Goal: Task Accomplishment & Management: Use online tool/utility

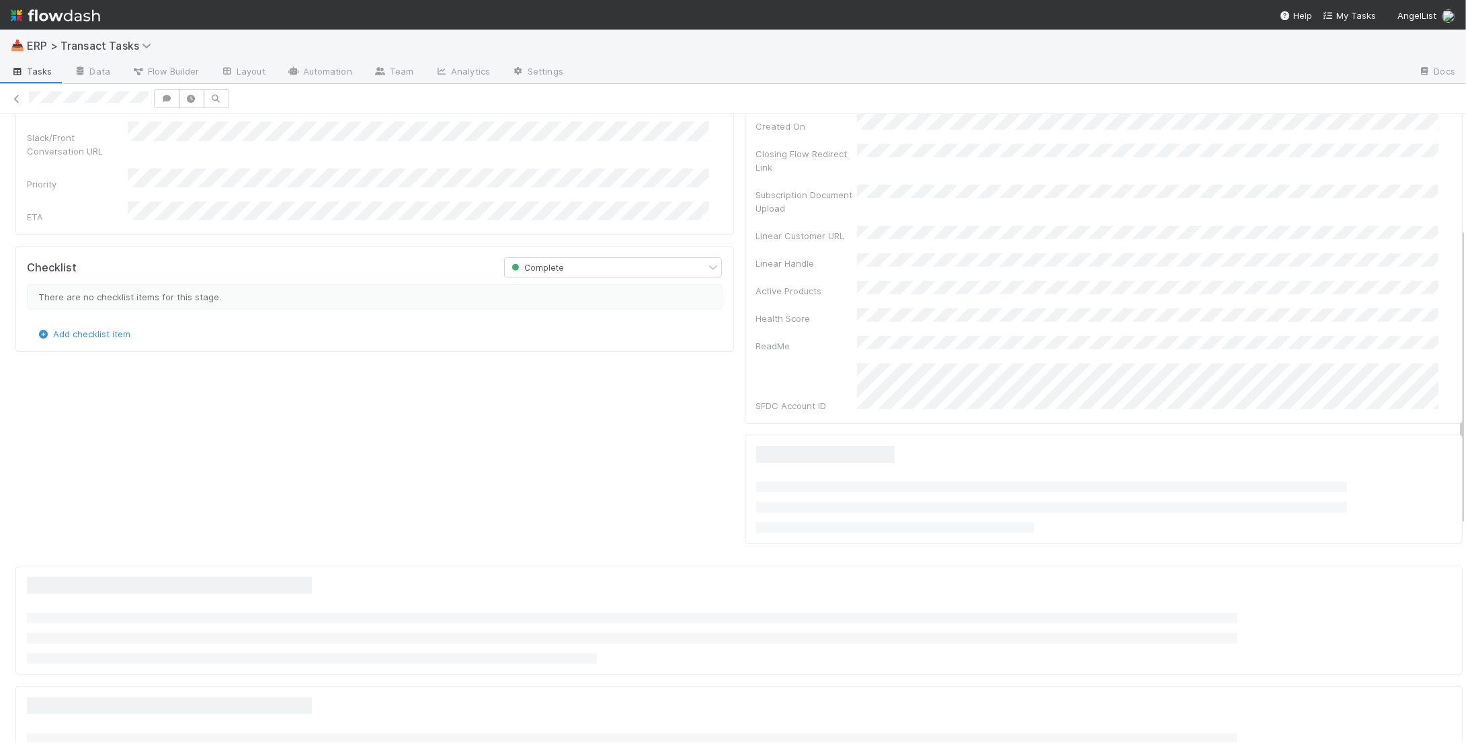
scroll to position [355, 0]
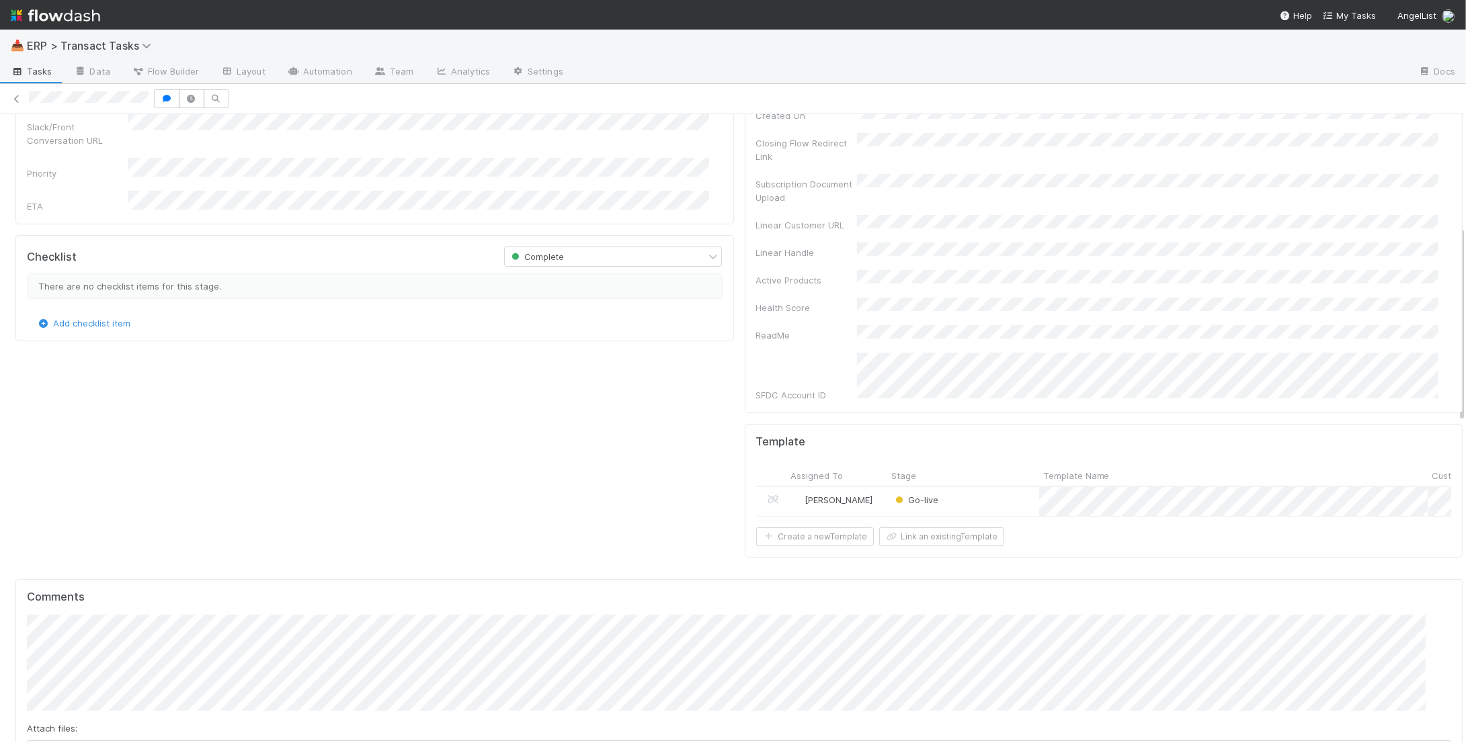
click at [999, 487] on div "Go-live" at bounding box center [963, 501] width 152 height 29
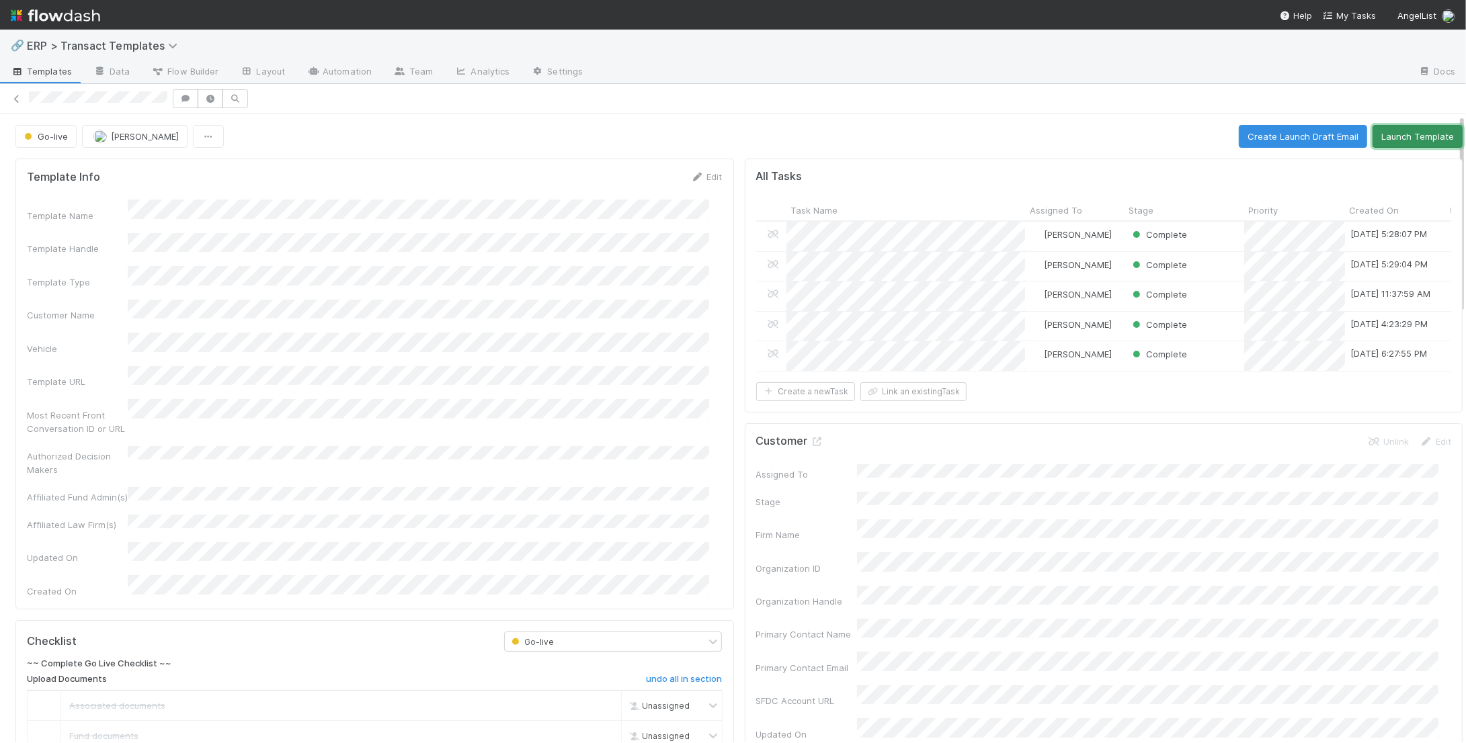
click at [1395, 137] on button "Launch Template" at bounding box center [1417, 136] width 90 height 23
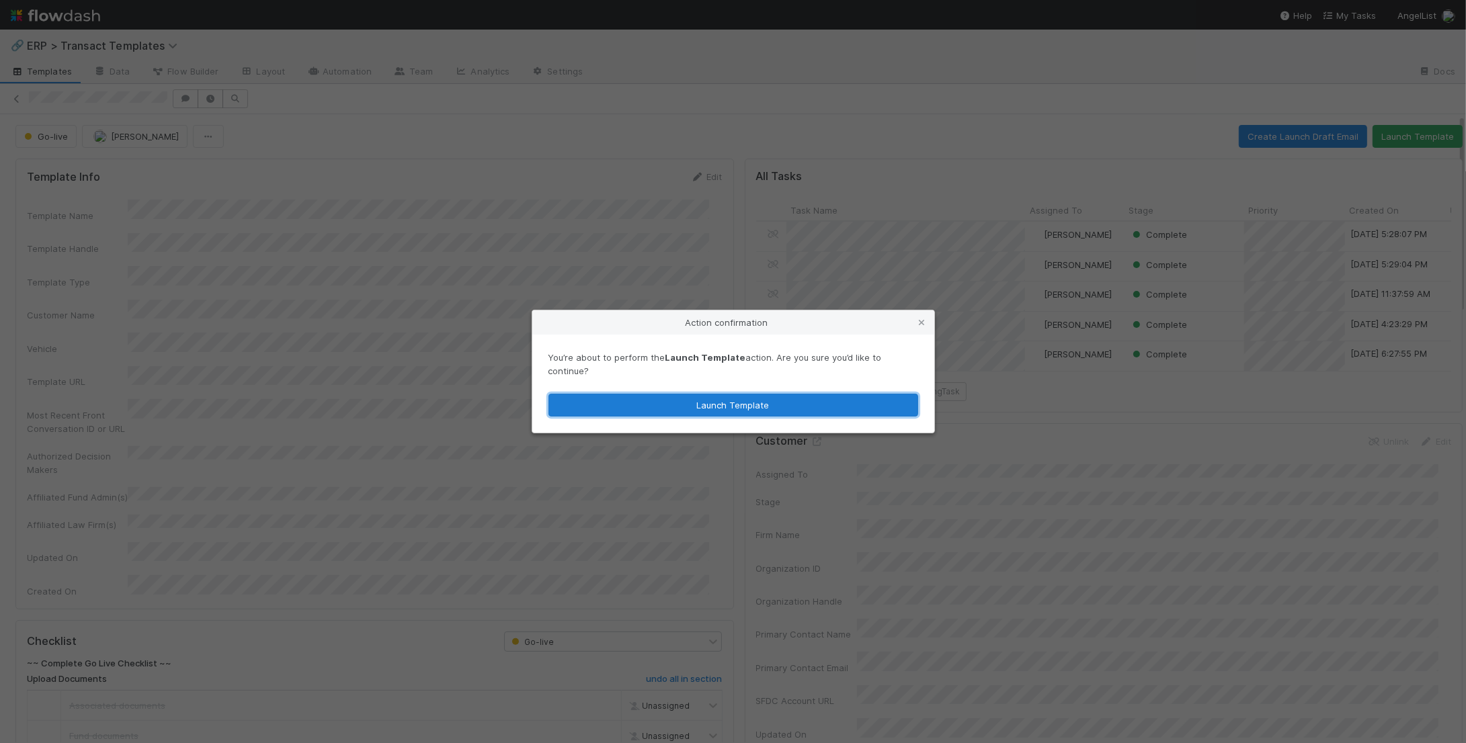
click at [824, 399] on button "Launch Template" at bounding box center [733, 405] width 370 height 23
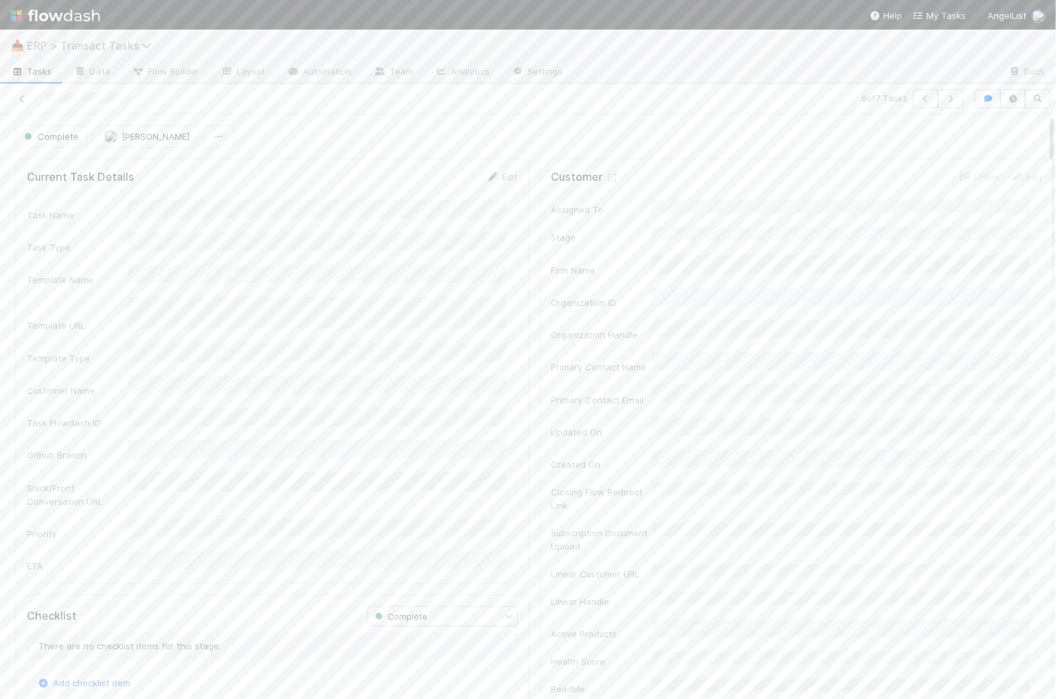
click at [72, 48] on span "ERP > Transact Tasks" at bounding box center [92, 45] width 131 height 13
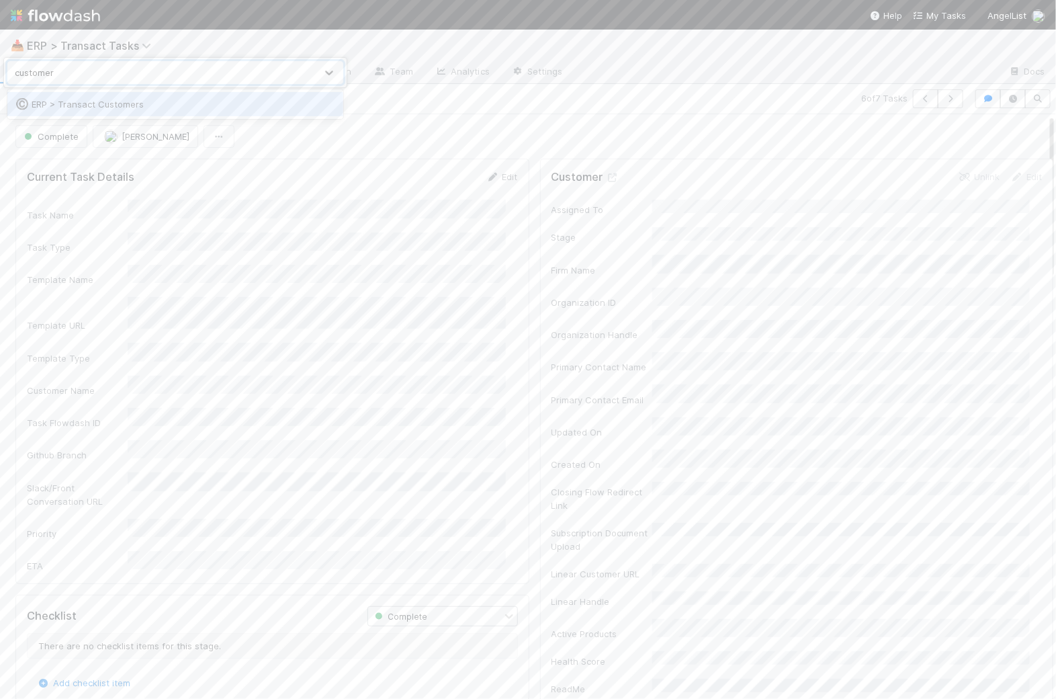
type input "customers"
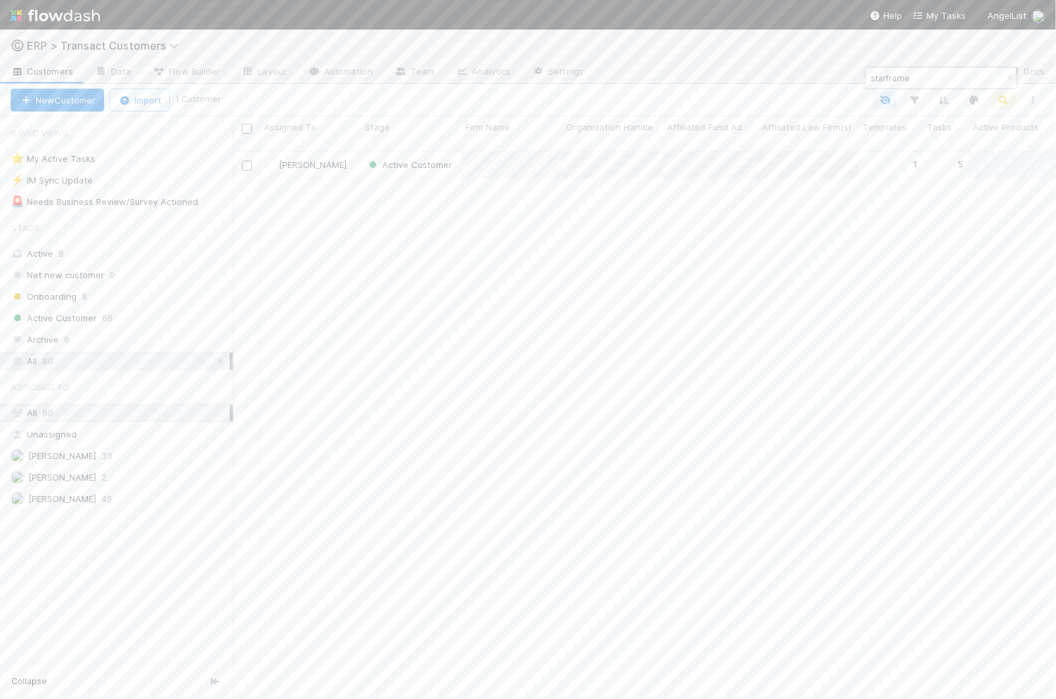
scroll to position [546, 810]
click at [919, 79] on input "starframe" at bounding box center [935, 78] width 134 height 16
click at [919, 80] on input "starframe" at bounding box center [935, 78] width 134 height 16
type input "continuum"
click at [349, 161] on div "[PERSON_NAME]" at bounding box center [310, 165] width 101 height 26
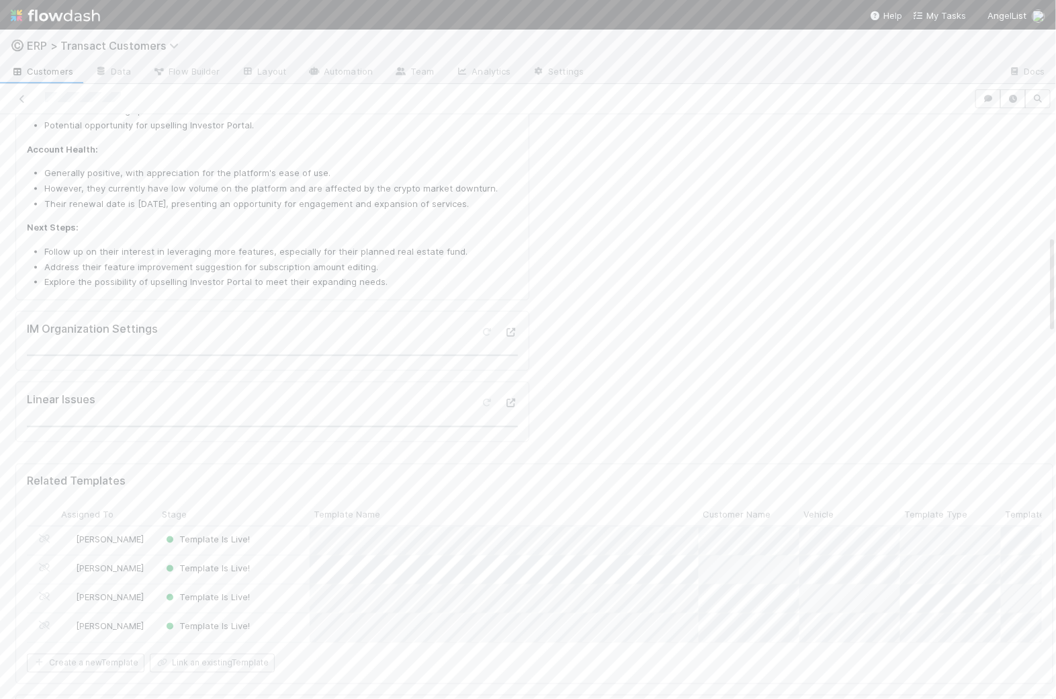
scroll to position [961, 0]
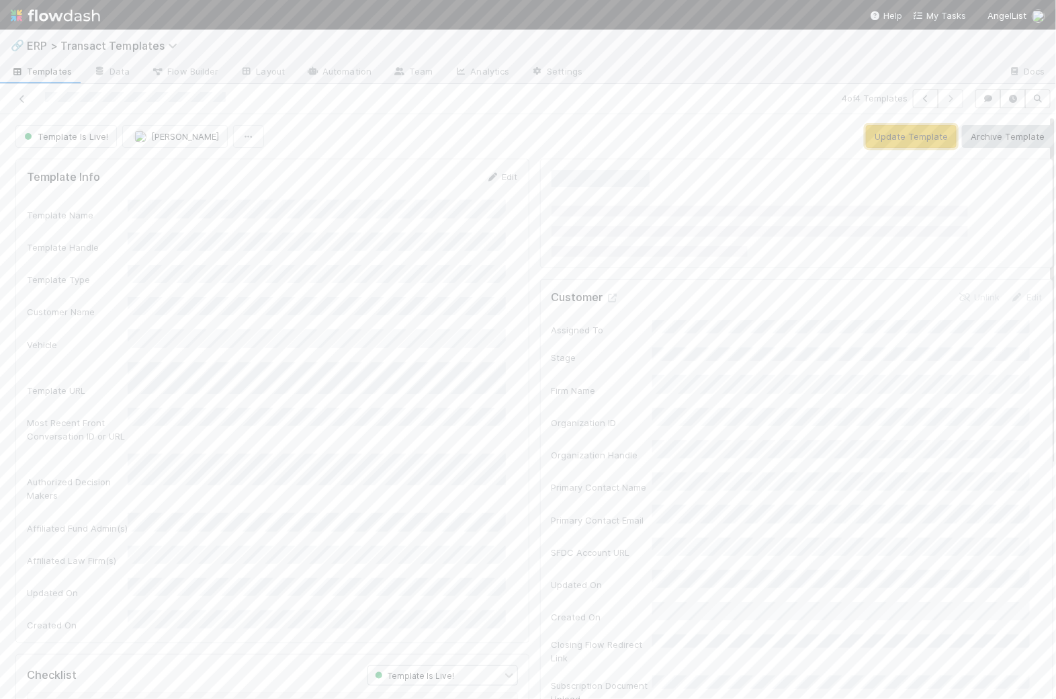
click at [915, 134] on button "Update Template" at bounding box center [911, 136] width 91 height 23
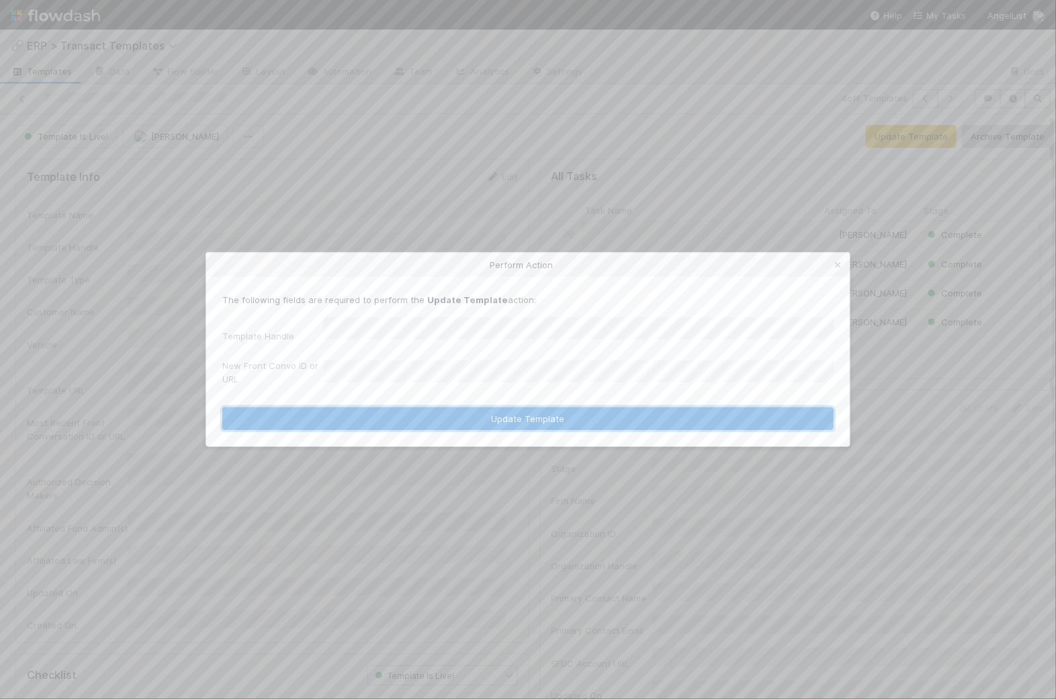
click at [552, 410] on button "Update Template" at bounding box center [527, 418] width 611 height 23
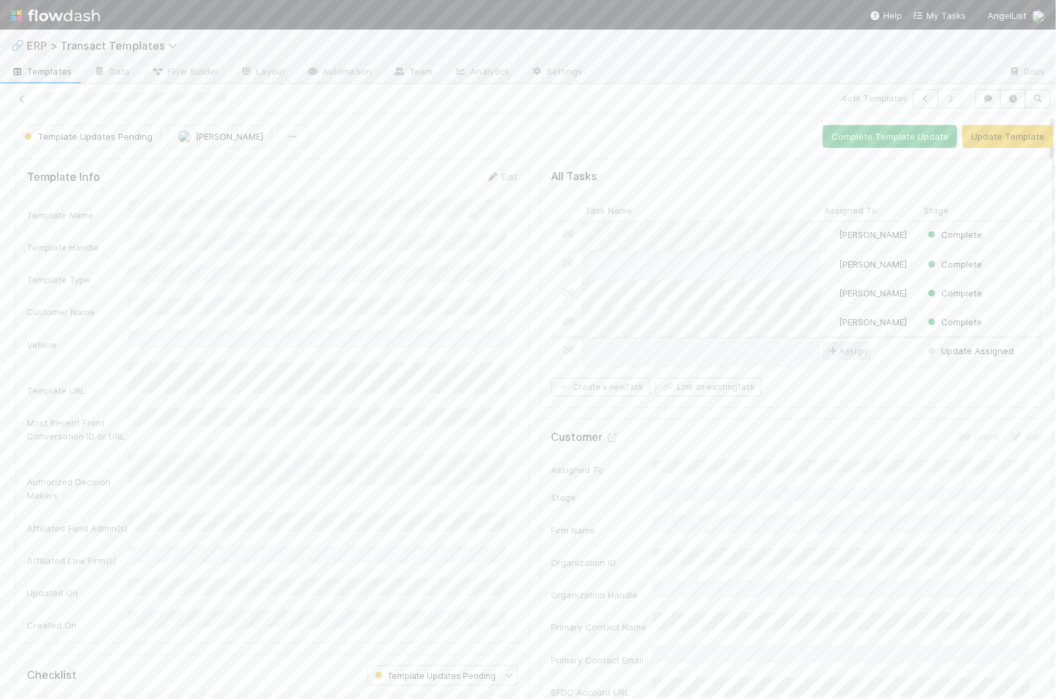
click at [847, 345] on span "Assign" at bounding box center [847, 350] width 42 height 13
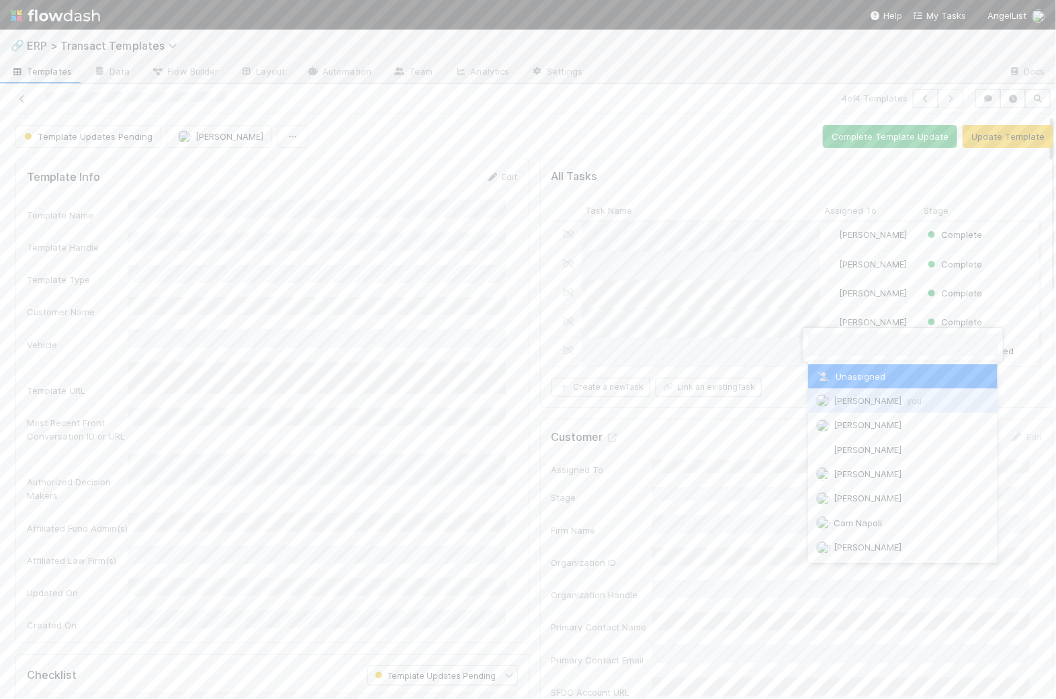
click at [845, 392] on div "[PERSON_NAME] you" at bounding box center [903, 400] width 190 height 24
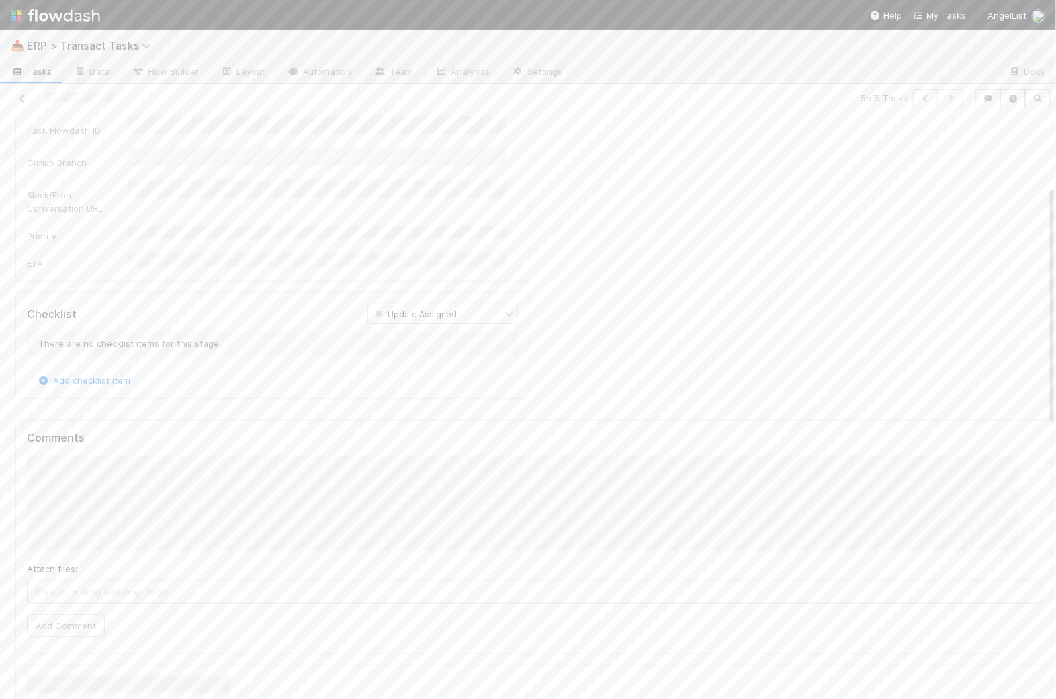
scroll to position [347, 0]
click at [689, 507] on button "Link an existing Template" at bounding box center [737, 516] width 125 height 19
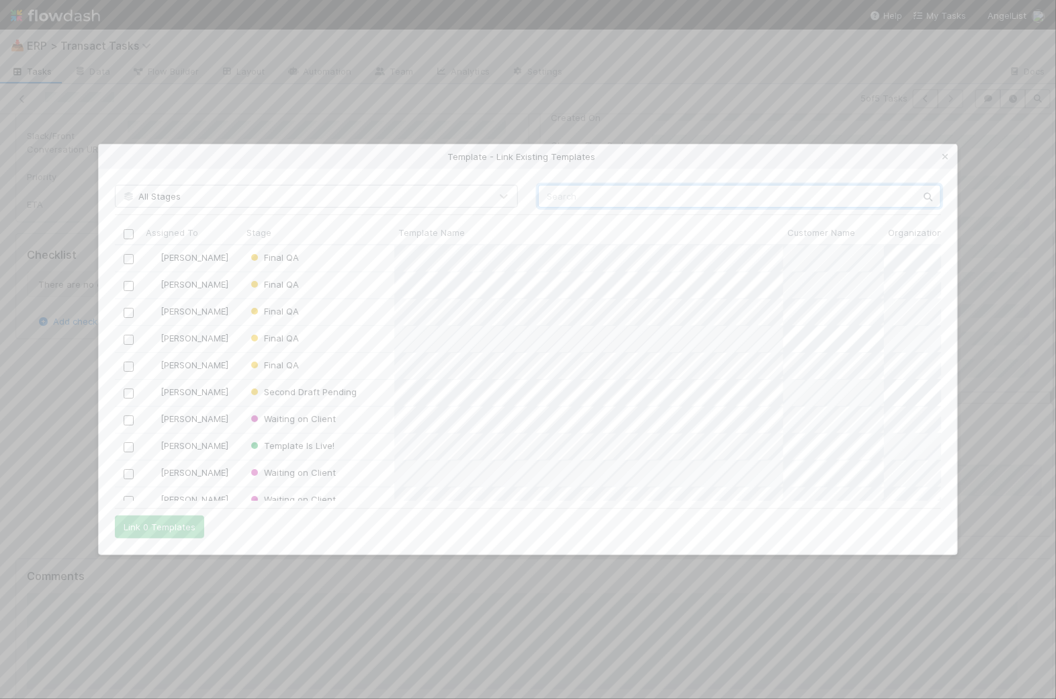
scroll to position [243, 814]
click at [599, 198] on input "text" at bounding box center [739, 196] width 403 height 23
type input "[PERSON_NAME]"
click at [128, 259] on input "checkbox" at bounding box center [129, 259] width 10 height 10
click at [156, 523] on button "Link 1 Template" at bounding box center [156, 526] width 83 height 23
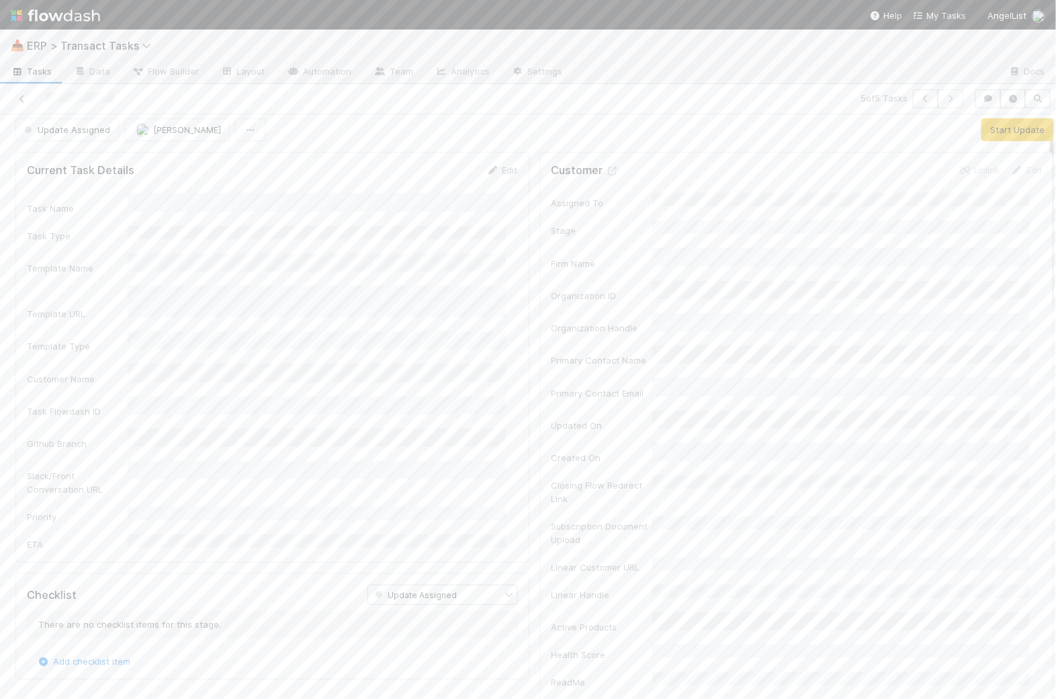
scroll to position [0, 0]
click at [169, 202] on form "Current Task Details Edit Task Name Task Type Template Name Template URL Templa…" at bounding box center [272, 364] width 491 height 388
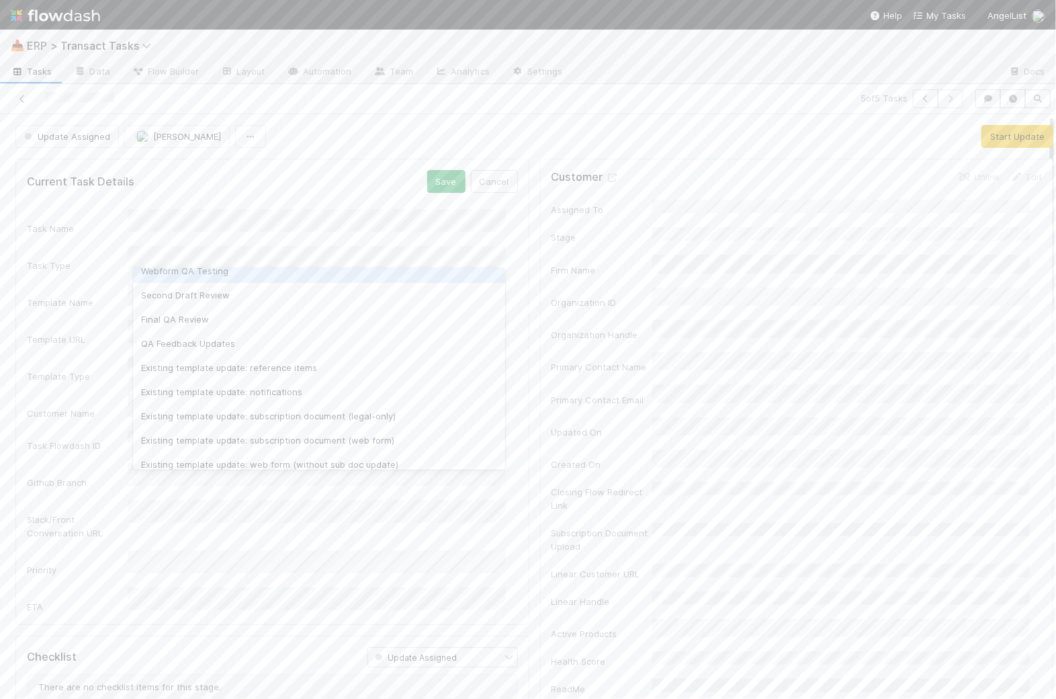
scroll to position [134, 0]
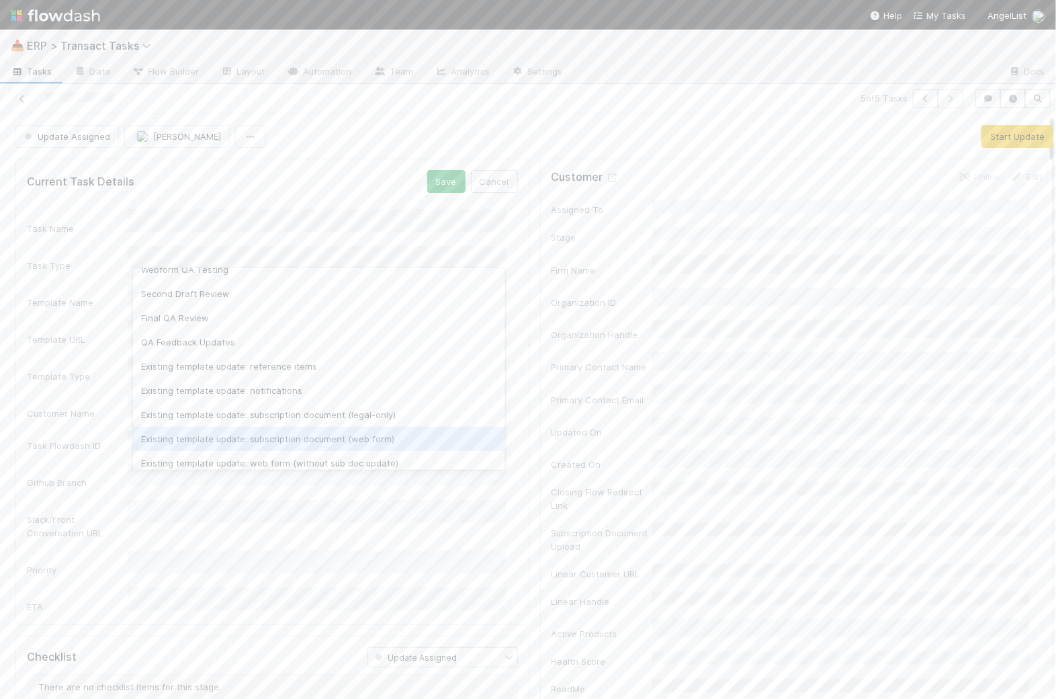
click at [347, 437] on div "Existing template update: subscription document (web form)" at bounding box center [319, 439] width 373 height 24
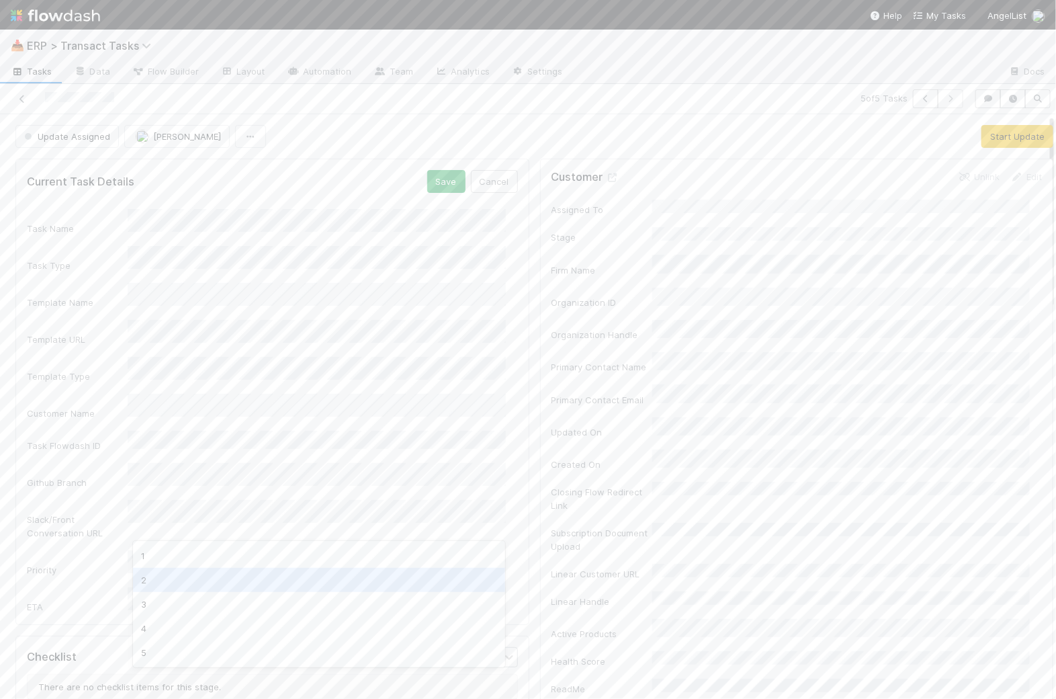
click at [193, 581] on div "2" at bounding box center [319, 580] width 373 height 24
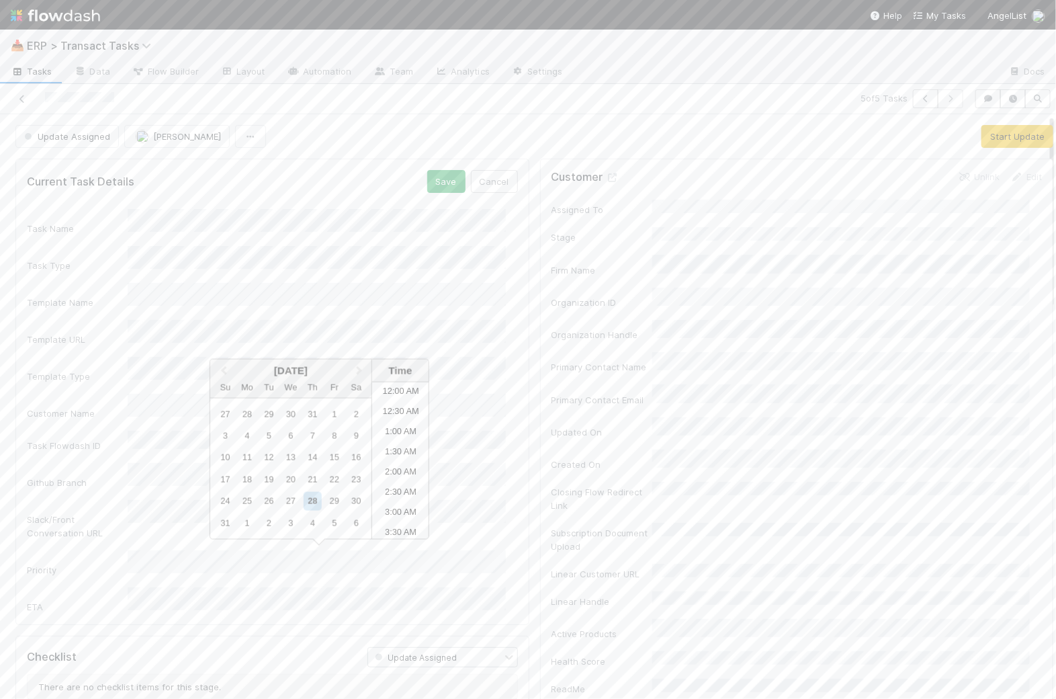
scroll to position [314, 0]
click at [407, 499] on li "10:30 AM" at bounding box center [400, 501] width 57 height 20
click at [435, 179] on button "Save" at bounding box center [446, 181] width 38 height 23
click at [997, 136] on button "Start Update" at bounding box center [1018, 136] width 72 height 23
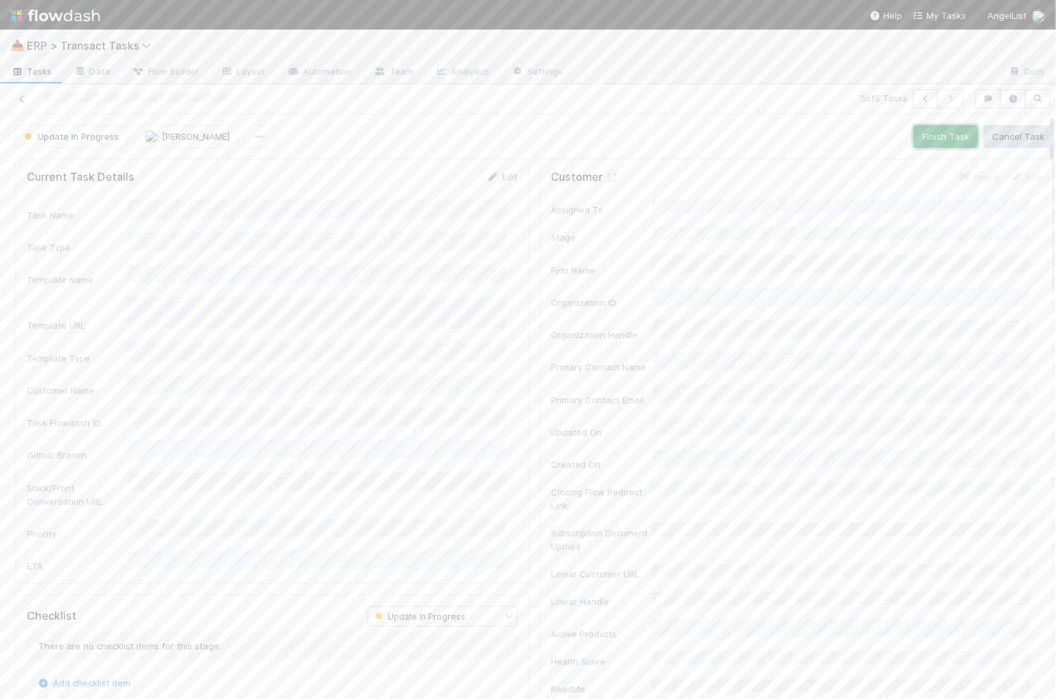
click at [923, 132] on button "Finish Task" at bounding box center [946, 136] width 65 height 23
click at [39, 67] on span "Tasks" at bounding box center [32, 71] width 42 height 13
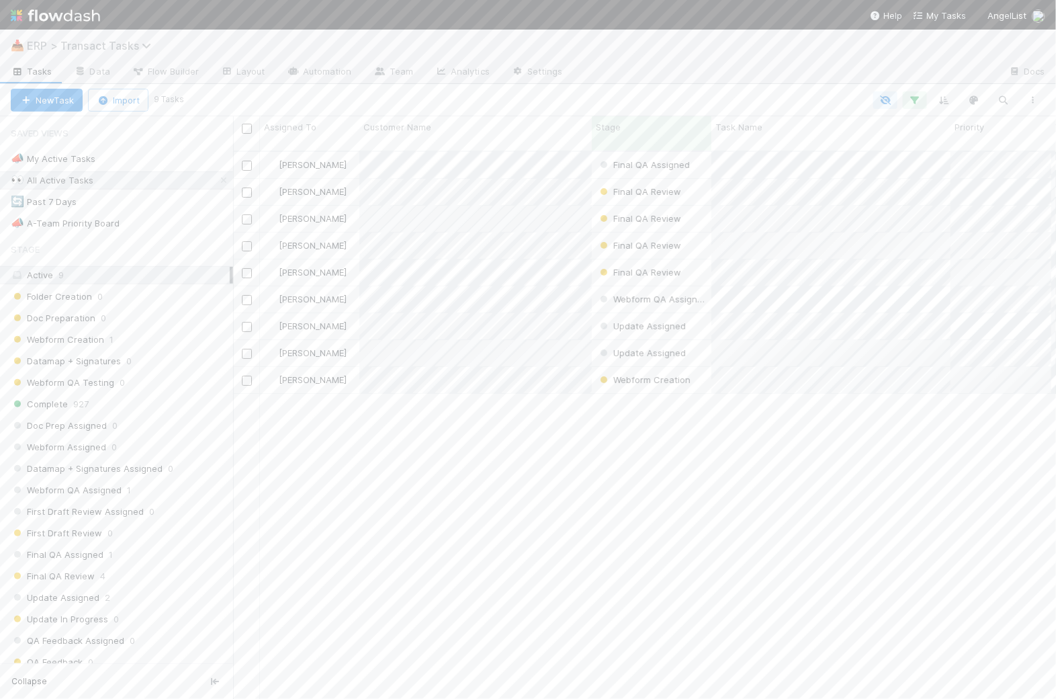
scroll to position [546, 810]
